Goal: Transaction & Acquisition: Purchase product/service

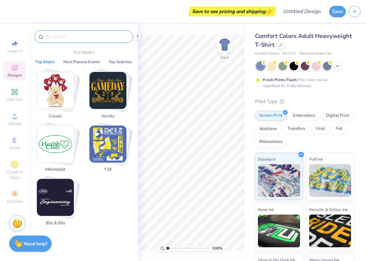
click at [56, 38] on input "text" at bounding box center [87, 36] width 84 height 7
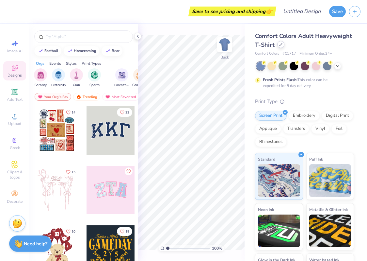
click at [282, 47] on div at bounding box center [280, 44] width 7 height 7
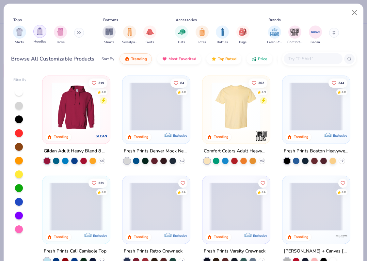
click at [39, 32] on img "filter for Hoodies" at bounding box center [39, 31] width 7 height 8
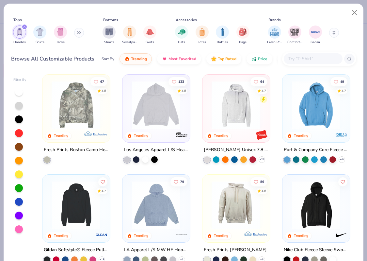
scroll to position [94, 0]
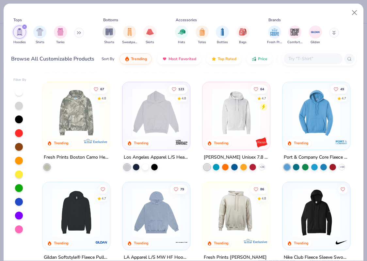
click at [162, 221] on img at bounding box center [156, 212] width 55 height 48
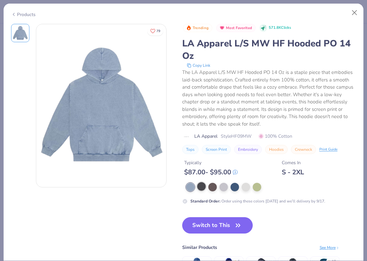
click at [198, 187] on div at bounding box center [201, 186] width 8 height 8
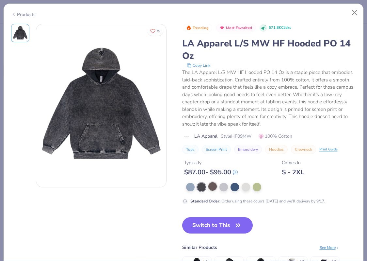
click at [211, 186] on div at bounding box center [212, 186] width 8 height 8
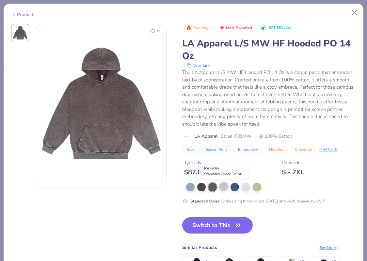
click at [223, 186] on div at bounding box center [223, 186] width 8 height 8
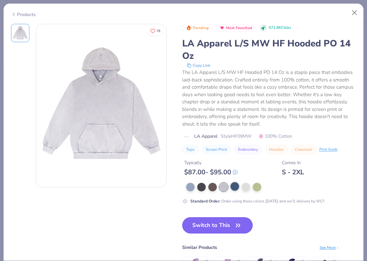
click at [232, 186] on div at bounding box center [235, 186] width 8 height 8
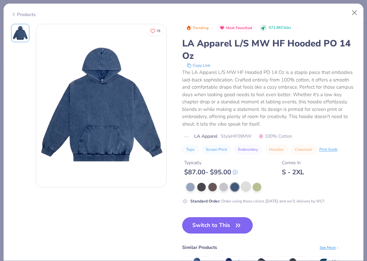
click at [247, 187] on div at bounding box center [246, 186] width 8 height 8
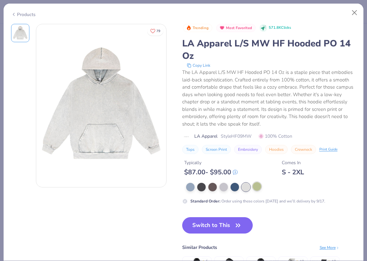
click at [259, 188] on div at bounding box center [257, 186] width 8 height 8
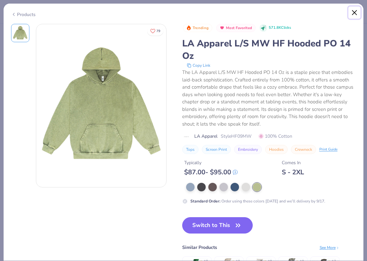
click at [354, 16] on button "Close" at bounding box center [354, 13] width 12 height 12
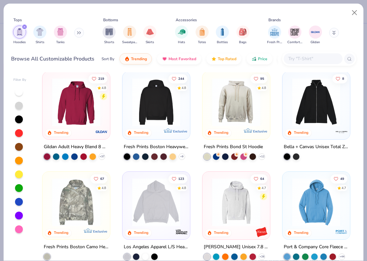
scroll to position [4, 0]
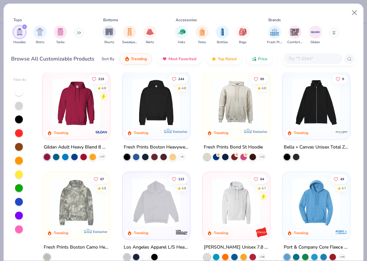
click at [156, 114] on img at bounding box center [156, 102] width 55 height 48
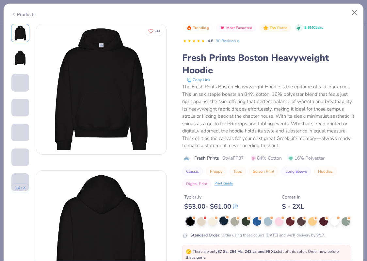
click at [225, 221] on div at bounding box center [223, 220] width 8 height 8
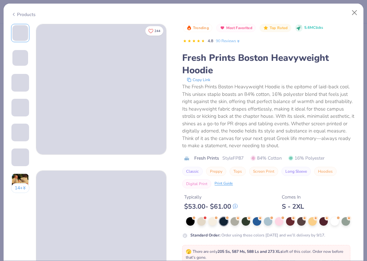
click at [23, 176] on img at bounding box center [20, 182] width 18 height 18
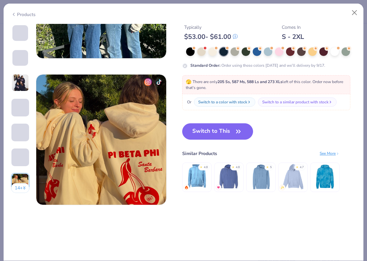
scroll to position [878, 0]
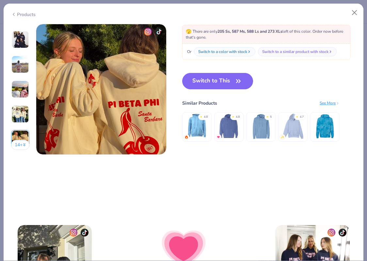
click at [11, 152] on div "14 +" at bounding box center [20, 68] width 19 height 174
click at [21, 111] on img at bounding box center [20, 114] width 18 height 18
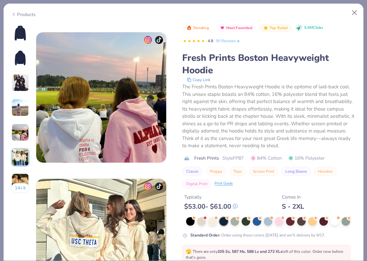
scroll to position [580, 0]
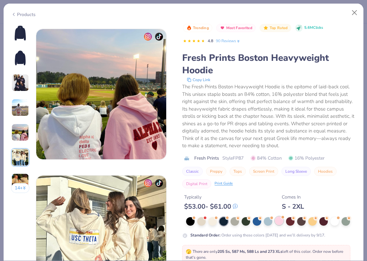
click at [280, 221] on div at bounding box center [279, 220] width 8 height 8
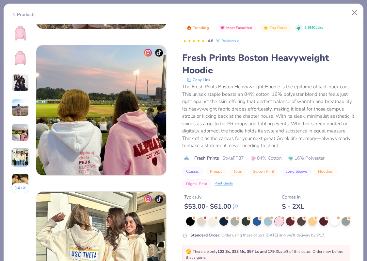
scroll to position [570, 0]
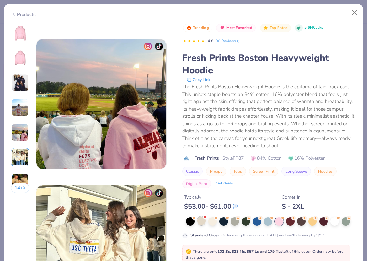
click at [199, 222] on div at bounding box center [201, 220] width 8 height 8
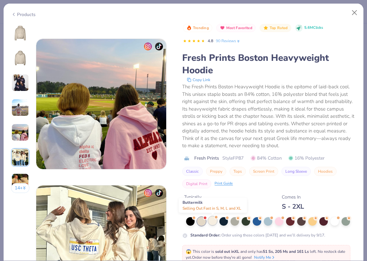
click at [215, 223] on div at bounding box center [212, 220] width 8 height 8
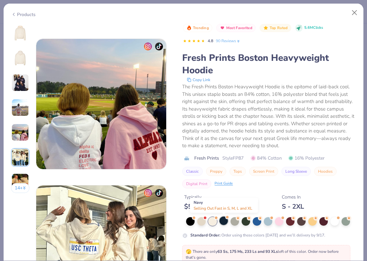
click at [225, 222] on div at bounding box center [223, 220] width 8 height 8
click at [23, 44] on div "14 +" at bounding box center [20, 111] width 19 height 174
click at [21, 35] on img at bounding box center [20, 33] width 16 height 16
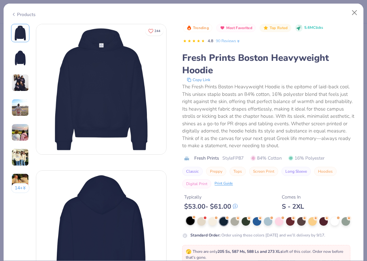
click at [190, 220] on div at bounding box center [190, 220] width 8 height 8
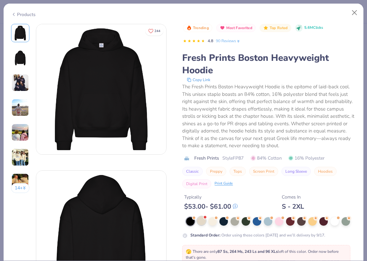
click at [203, 222] on div at bounding box center [201, 220] width 8 height 8
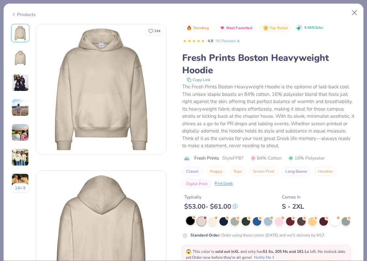
click at [186, 223] on div at bounding box center [190, 220] width 8 height 8
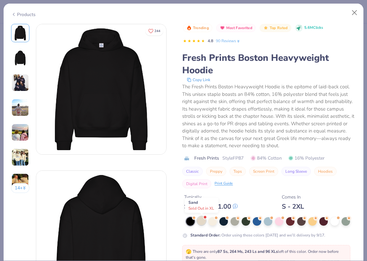
click at [203, 222] on div at bounding box center [201, 220] width 8 height 8
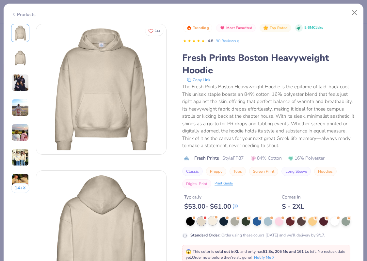
click at [215, 221] on div at bounding box center [212, 220] width 8 height 8
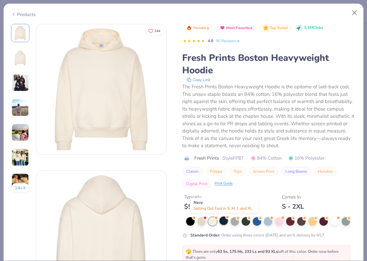
click at [228, 222] on div at bounding box center [223, 220] width 8 height 8
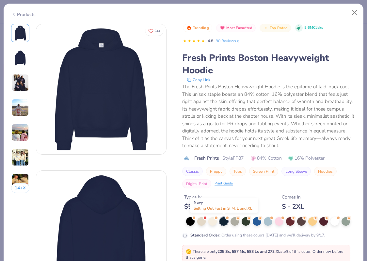
click at [222, 221] on div at bounding box center [223, 221] width 8 height 8
click at [214, 221] on div at bounding box center [212, 220] width 8 height 8
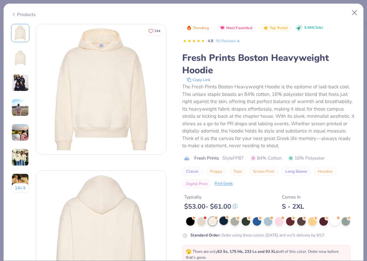
click at [225, 222] on div at bounding box center [223, 220] width 8 height 8
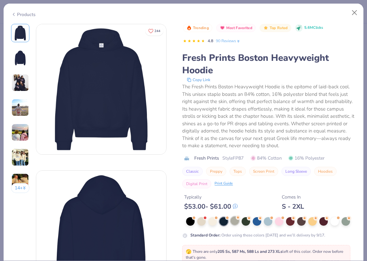
click at [234, 222] on div at bounding box center [235, 220] width 8 height 8
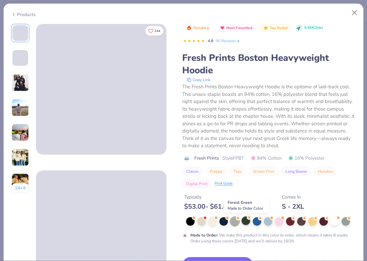
click at [244, 223] on div at bounding box center [246, 220] width 8 height 8
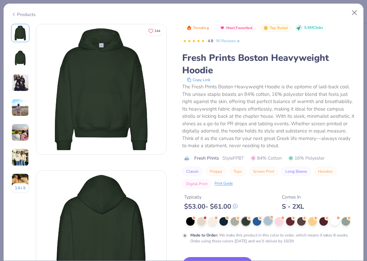
click at [270, 217] on span at bounding box center [272, 217] width 4 height 4
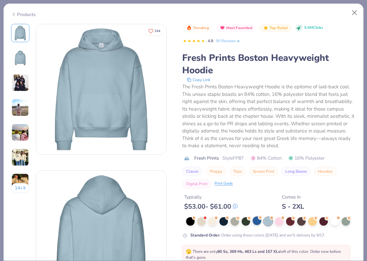
click at [254, 222] on div at bounding box center [257, 220] width 8 height 8
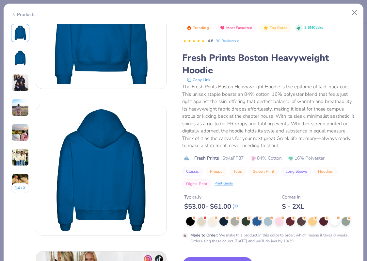
scroll to position [70, 0]
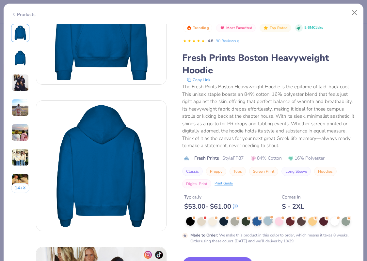
click at [267, 222] on div at bounding box center [268, 220] width 8 height 8
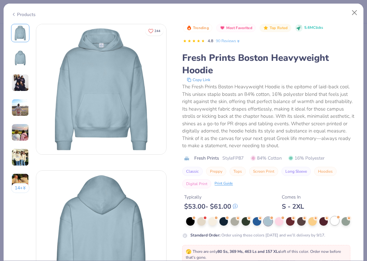
click at [337, 224] on div at bounding box center [334, 220] width 8 height 8
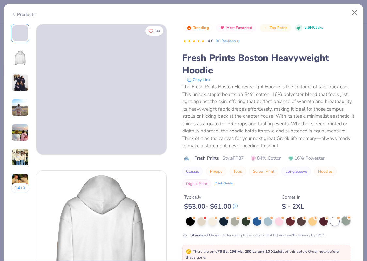
click at [346, 223] on div at bounding box center [346, 220] width 8 height 8
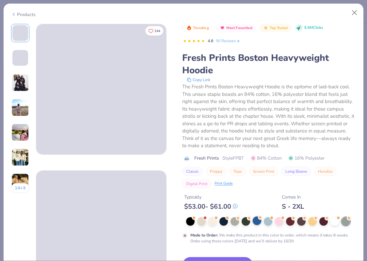
click at [258, 222] on div at bounding box center [257, 220] width 8 height 8
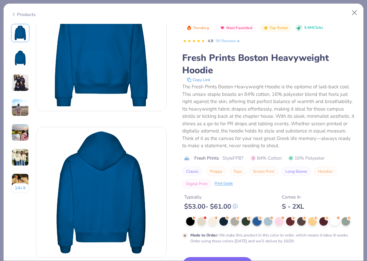
scroll to position [47, 0]
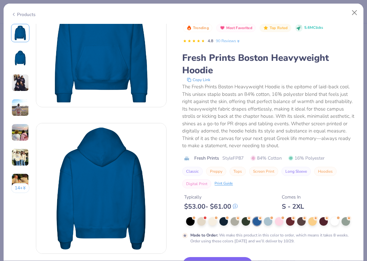
click at [23, 82] on img at bounding box center [20, 83] width 18 height 18
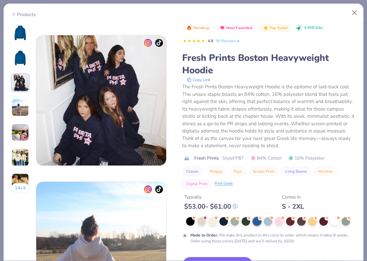
scroll to position [293, 0]
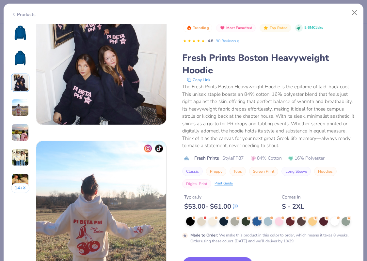
click at [17, 160] on img at bounding box center [20, 157] width 18 height 18
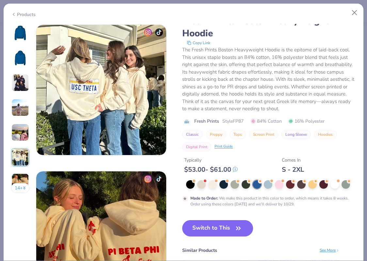
click at [17, 160] on img at bounding box center [20, 157] width 18 height 18
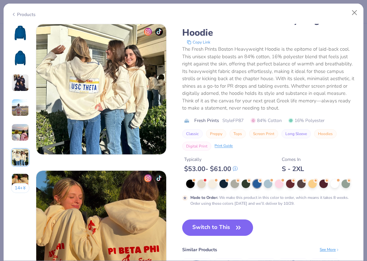
click at [22, 183] on button "14 +" at bounding box center [20, 188] width 19 height 10
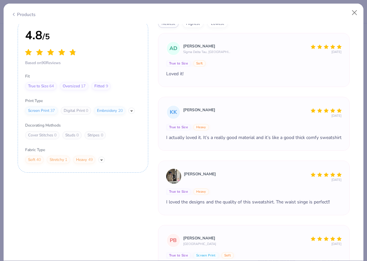
scroll to position [1991, 0]
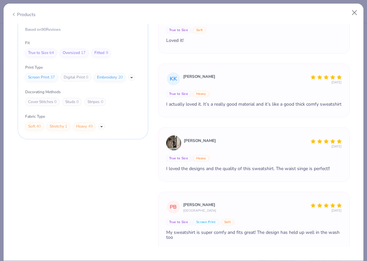
click at [108, 179] on div "4.8 / 5 Based on 90 Reviews Fit True to Size 64 Oversized 17 Fitted 9 Print Typ…" at bounding box center [184, 116] width 332 height 261
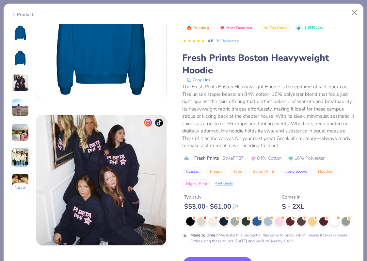
scroll to position [0, 0]
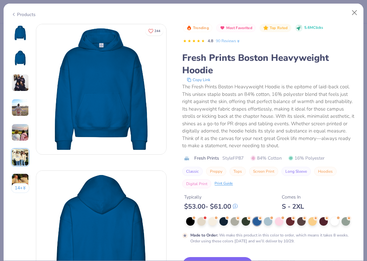
click at [23, 81] on img at bounding box center [20, 83] width 18 height 18
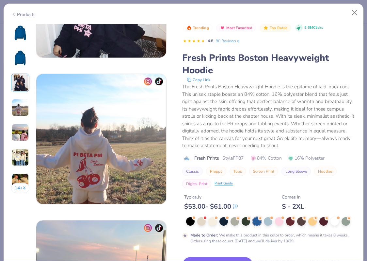
scroll to position [390, 0]
click at [225, 221] on div at bounding box center [223, 220] width 8 height 8
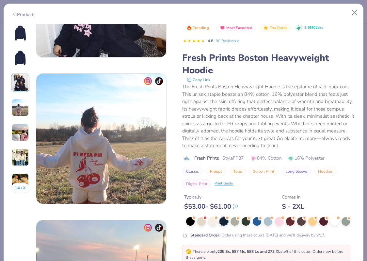
click at [25, 30] on img at bounding box center [20, 33] width 16 height 16
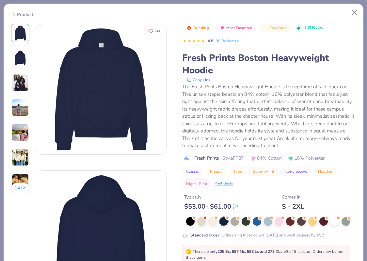
drag, startPoint x: 309, startPoint y: 13, endPoint x: 316, endPoint y: -2, distance: 17.1
click at [316, 0] on html "Save to see pricing and shipping 👉 Design Title Save Image AI Designs Add Text …" at bounding box center [183, 130] width 367 height 261
click at [350, 10] on button "Close" at bounding box center [354, 13] width 12 height 12
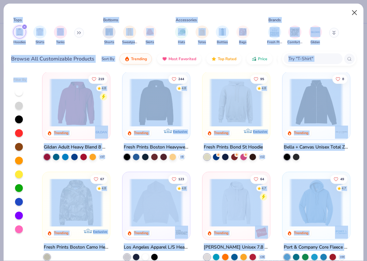
click at [356, 13] on button "Close" at bounding box center [354, 13] width 12 height 12
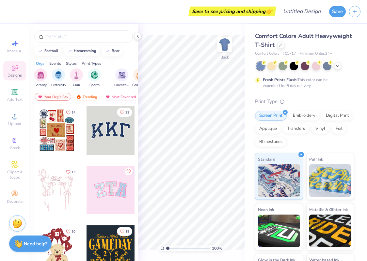
click at [281, 49] on div "Comfort Colors Adult Heavyweight T-Shirt" at bounding box center [304, 41] width 99 height 18
click at [279, 45] on icon at bounding box center [280, 44] width 3 height 3
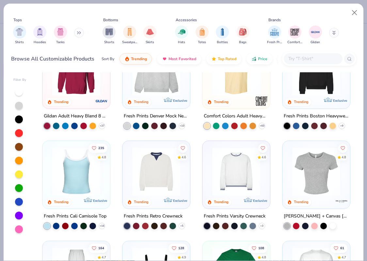
scroll to position [34, 0]
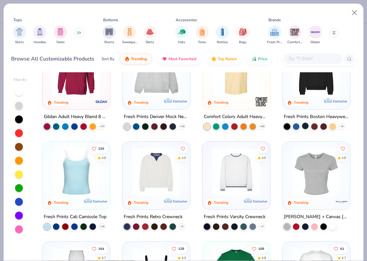
click at [306, 129] on div "244 4.8 Trending Exclusive Fresh Prints Boston Heavyweight Hoodie + 9" at bounding box center [316, 85] width 68 height 88
click at [305, 125] on div at bounding box center [305, 125] width 7 height 7
click at [327, 89] on img at bounding box center [316, 72] width 55 height 48
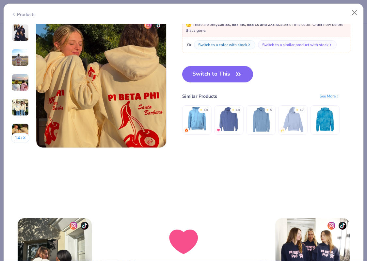
scroll to position [867, 0]
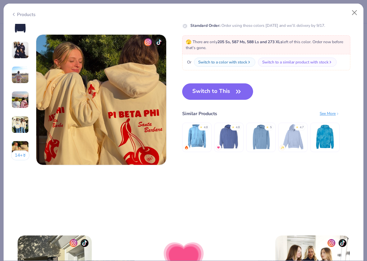
click at [234, 93] on button "Switch to This" at bounding box center [217, 91] width 71 height 16
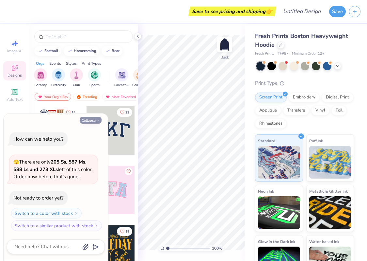
click at [96, 122] on button "Collapse" at bounding box center [91, 120] width 22 height 7
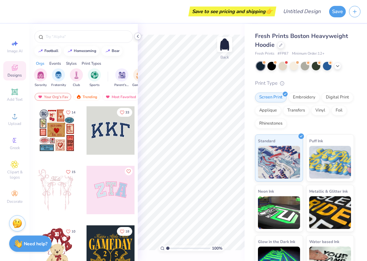
click at [138, 37] on icon at bounding box center [137, 36] width 5 height 5
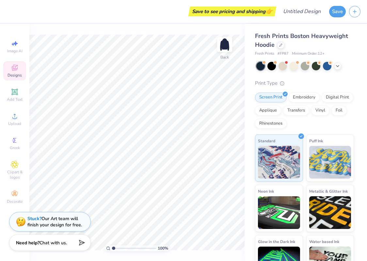
click at [65, 243] on span "Chat with us." at bounding box center [53, 242] width 27 height 6
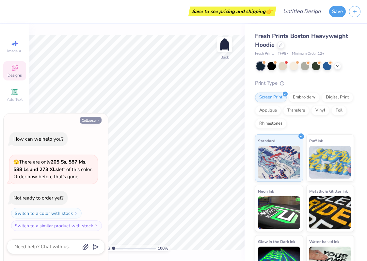
click at [90, 119] on button "Collapse" at bounding box center [91, 120] width 22 height 7
type textarea "x"
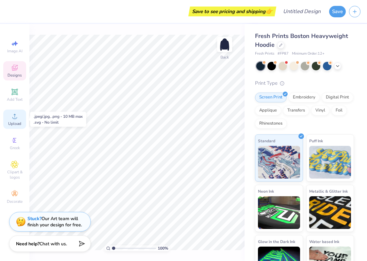
click at [12, 122] on span "Upload" at bounding box center [14, 123] width 13 height 5
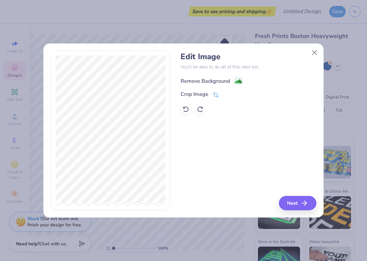
click at [242, 83] on image at bounding box center [238, 81] width 7 height 7
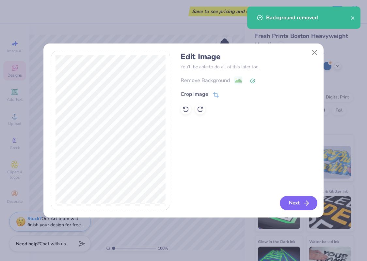
click at [305, 201] on icon "button" at bounding box center [306, 203] width 8 height 8
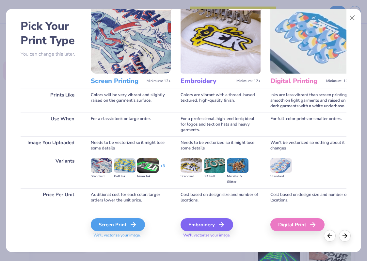
scroll to position [32, 0]
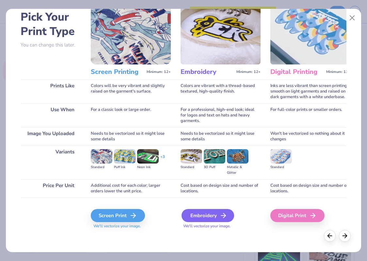
click at [198, 215] on div "Embroidery" at bounding box center [208, 215] width 53 height 13
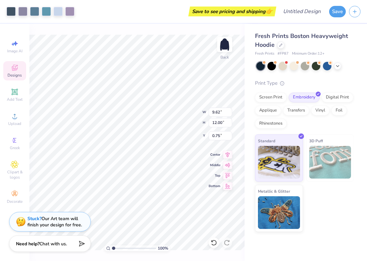
type input "3.00"
type input "3.74"
type input "4.88"
type input "3.86"
type input "4.81"
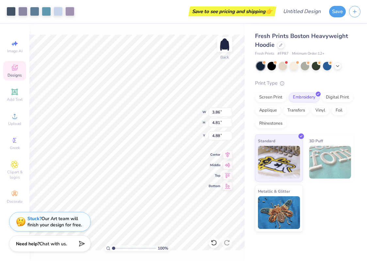
type input "2.91"
type input "3.63"
type input "6.05"
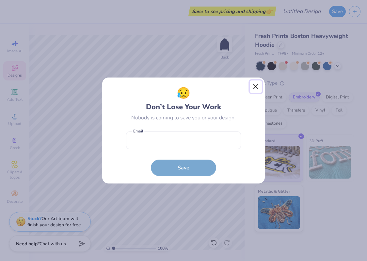
click at [251, 86] on button "Close" at bounding box center [256, 86] width 12 height 12
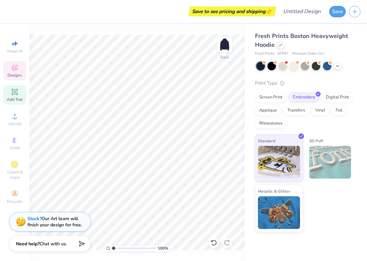
click at [10, 96] on div "Add Text" at bounding box center [14, 94] width 23 height 19
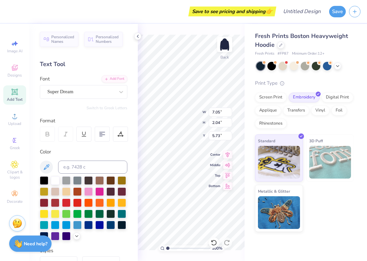
scroll to position [0, 0]
type textarea "GIRLS"
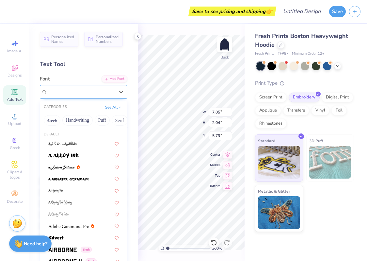
click at [106, 88] on div "Super Dream" at bounding box center [81, 92] width 69 height 10
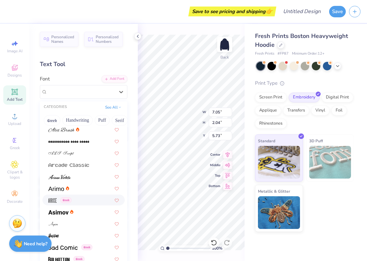
scroll to position [204, 0]
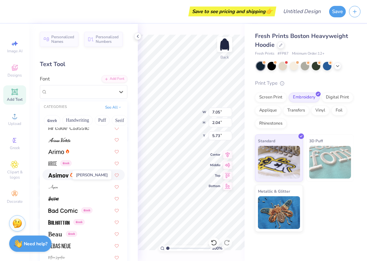
click at [64, 175] on img at bounding box center [58, 175] width 20 height 5
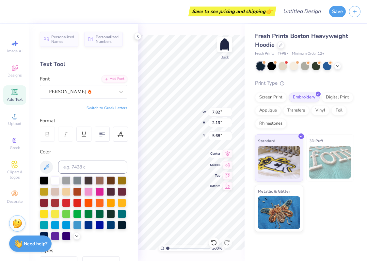
click at [210, 156] on span "Center" at bounding box center [215, 153] width 12 height 5
click at [220, 43] on img at bounding box center [225, 44] width 26 height 26
click at [220, 43] on img at bounding box center [224, 44] width 13 height 13
click at [137, 35] on icon at bounding box center [137, 36] width 5 height 5
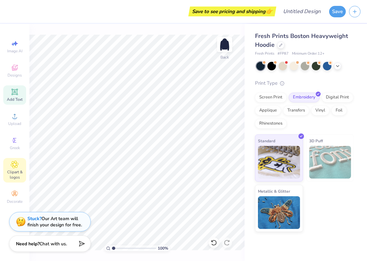
click at [22, 163] on div "Clipart & logos" at bounding box center [14, 170] width 23 height 24
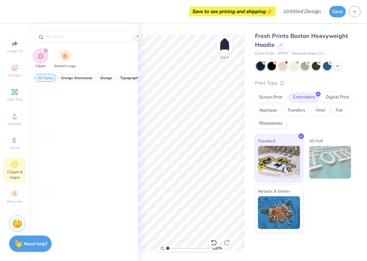
scroll to position [0, 0]
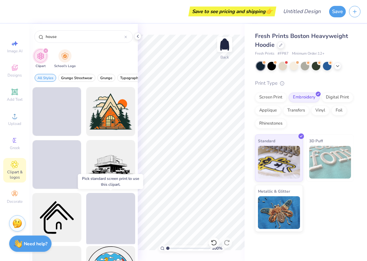
click at [115, 210] on span at bounding box center [110, 217] width 53 height 53
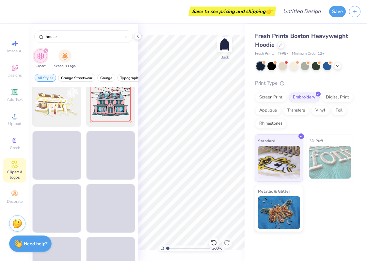
scroll to position [222, 0]
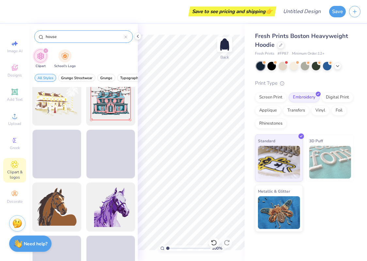
click at [45, 37] on input "house" at bounding box center [84, 36] width 79 height 7
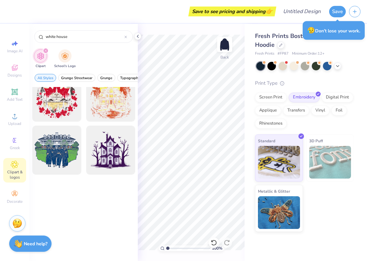
scroll to position [0, 0]
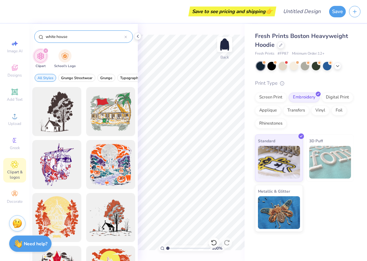
drag, startPoint x: 69, startPoint y: 37, endPoint x: 38, endPoint y: 37, distance: 31.0
click at [38, 37] on div "white house" at bounding box center [83, 36] width 99 height 12
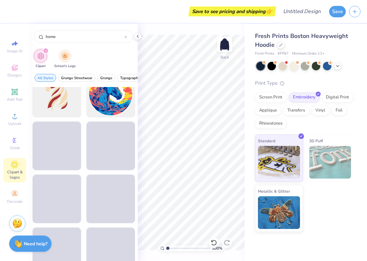
scroll to position [971, 0]
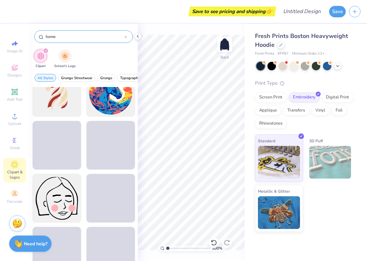
click at [70, 35] on input "home" at bounding box center [84, 36] width 79 height 7
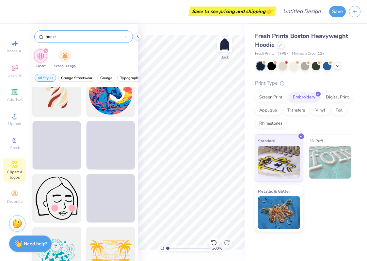
click at [70, 35] on input "home" at bounding box center [84, 36] width 79 height 7
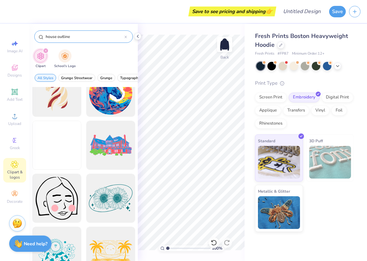
type input "house outline"
